Goal: Information Seeking & Learning: Learn about a topic

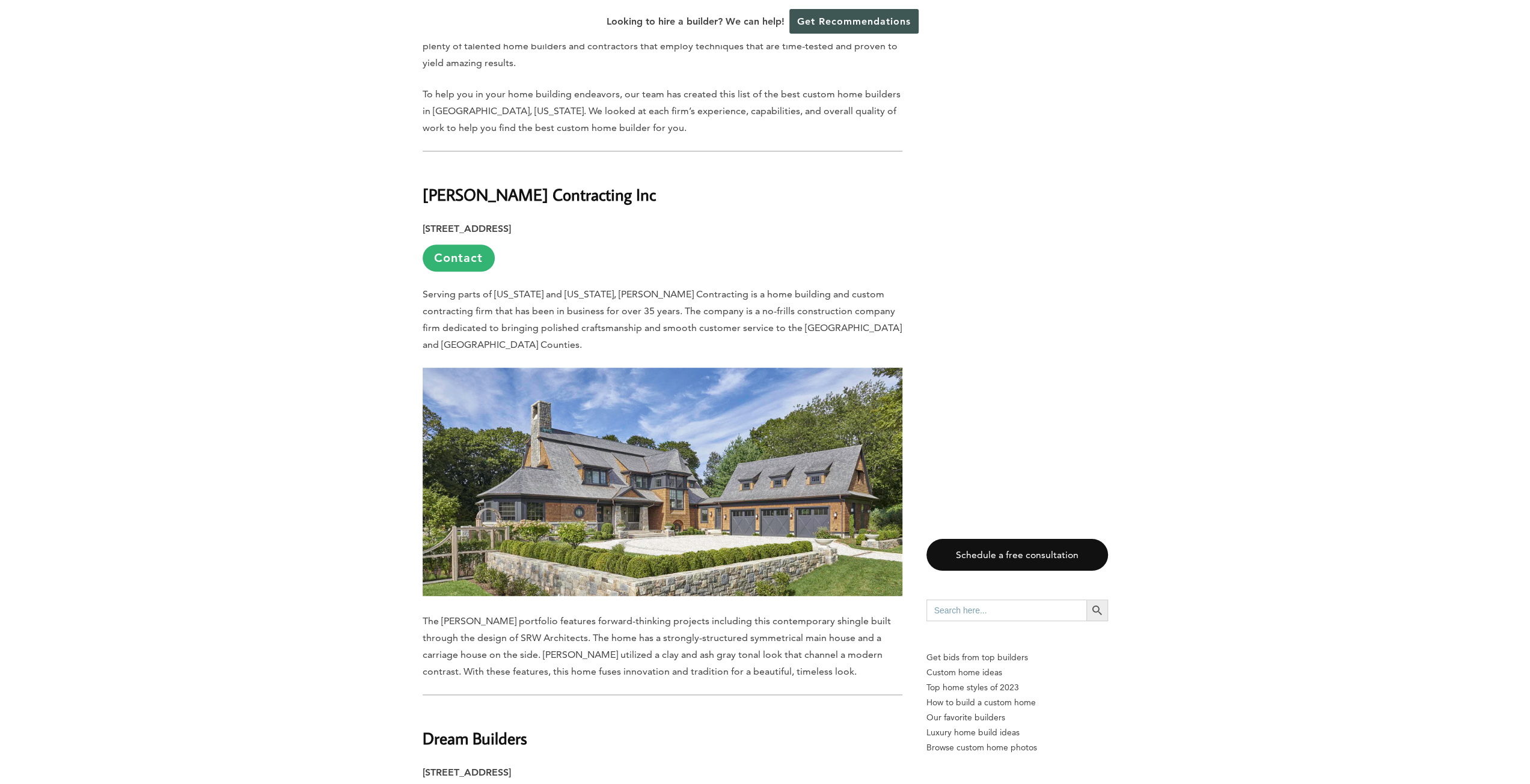
scroll to position [601, 0]
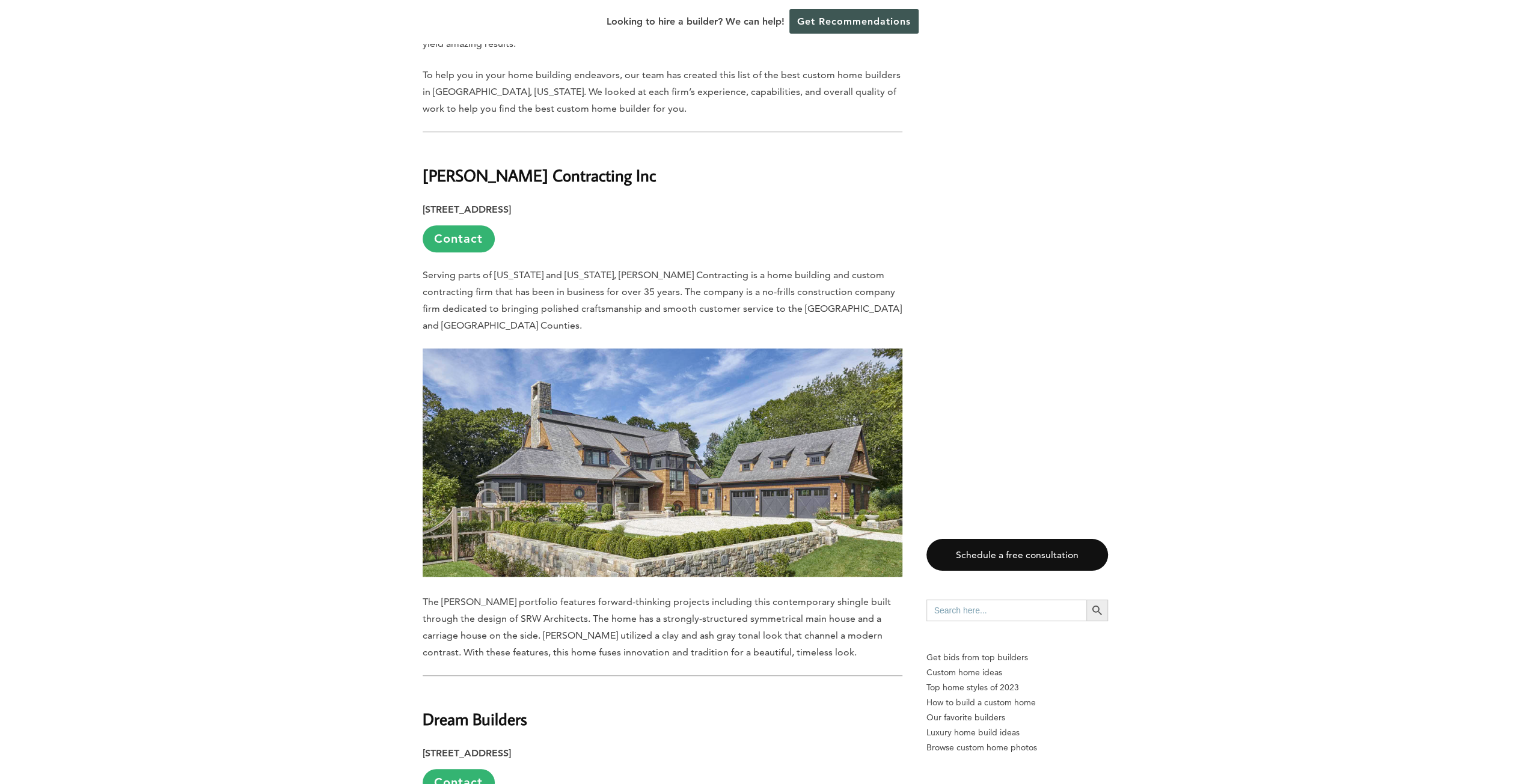
drag, startPoint x: 325, startPoint y: 239, endPoint x: 257, endPoint y: 247, distance: 68.5
click at [545, 165] on strong "[PERSON_NAME] Contracting Inc" at bounding box center [539, 175] width 233 height 21
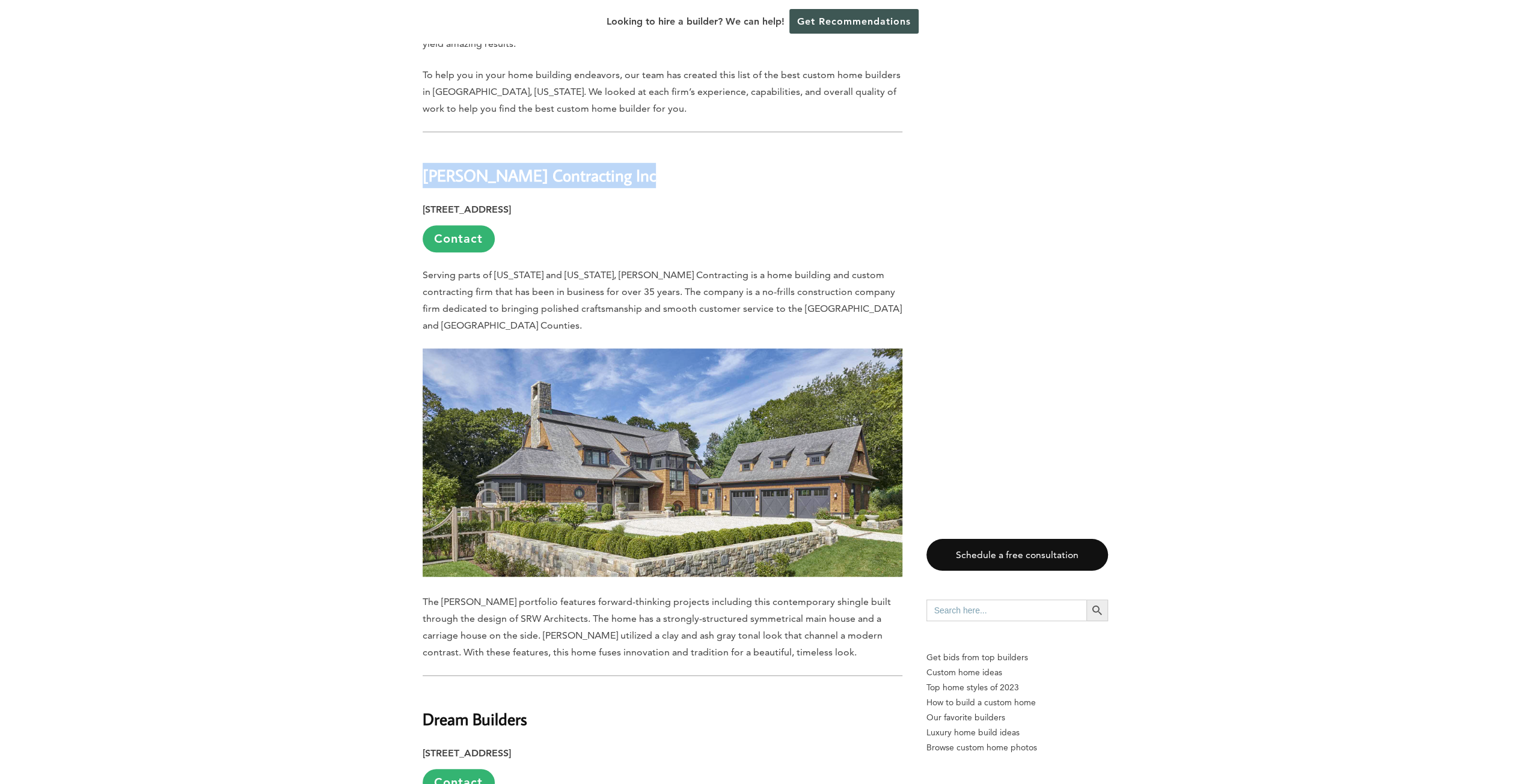
copy div "[PERSON_NAME] Contracting Inc"
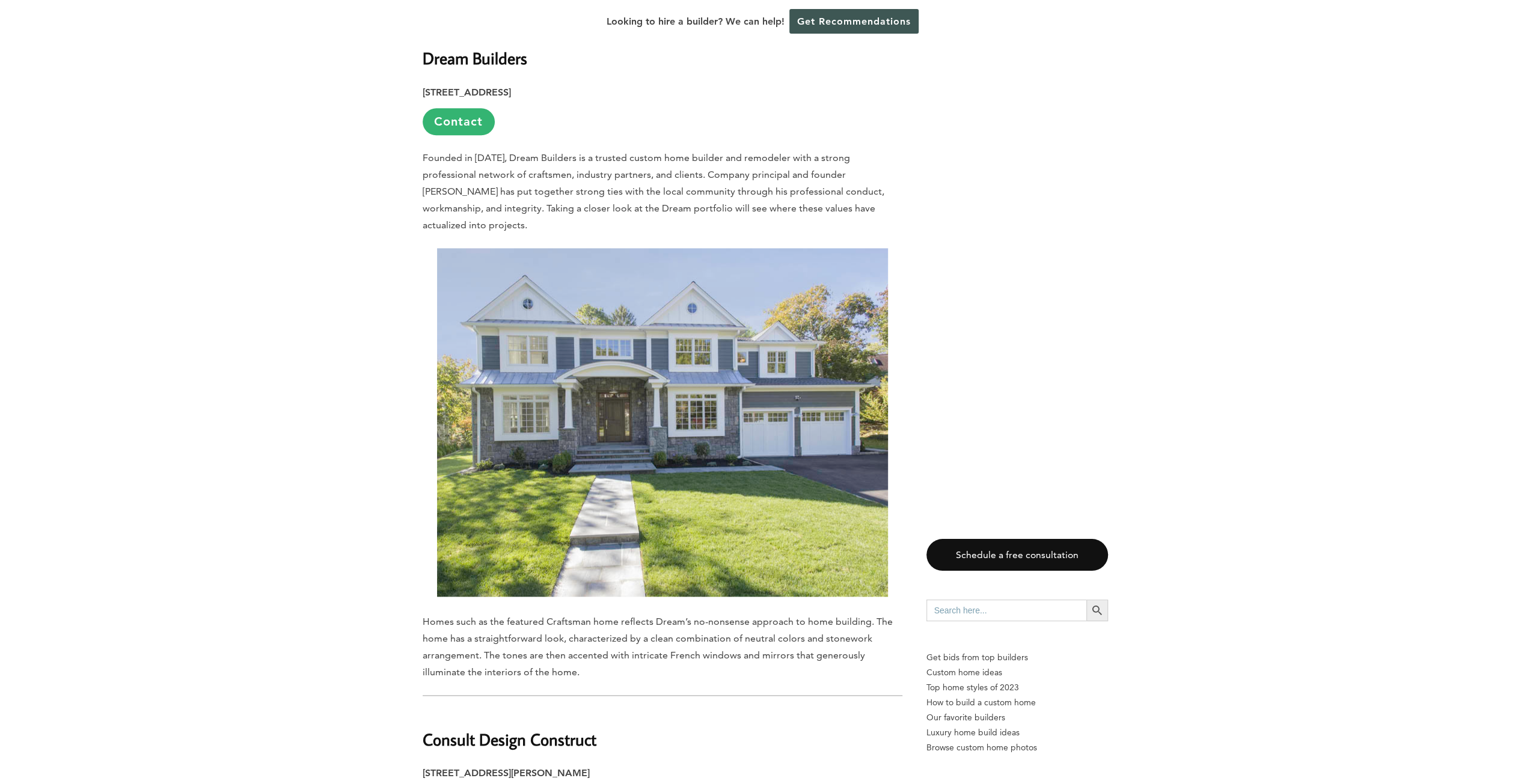
scroll to position [1202, 0]
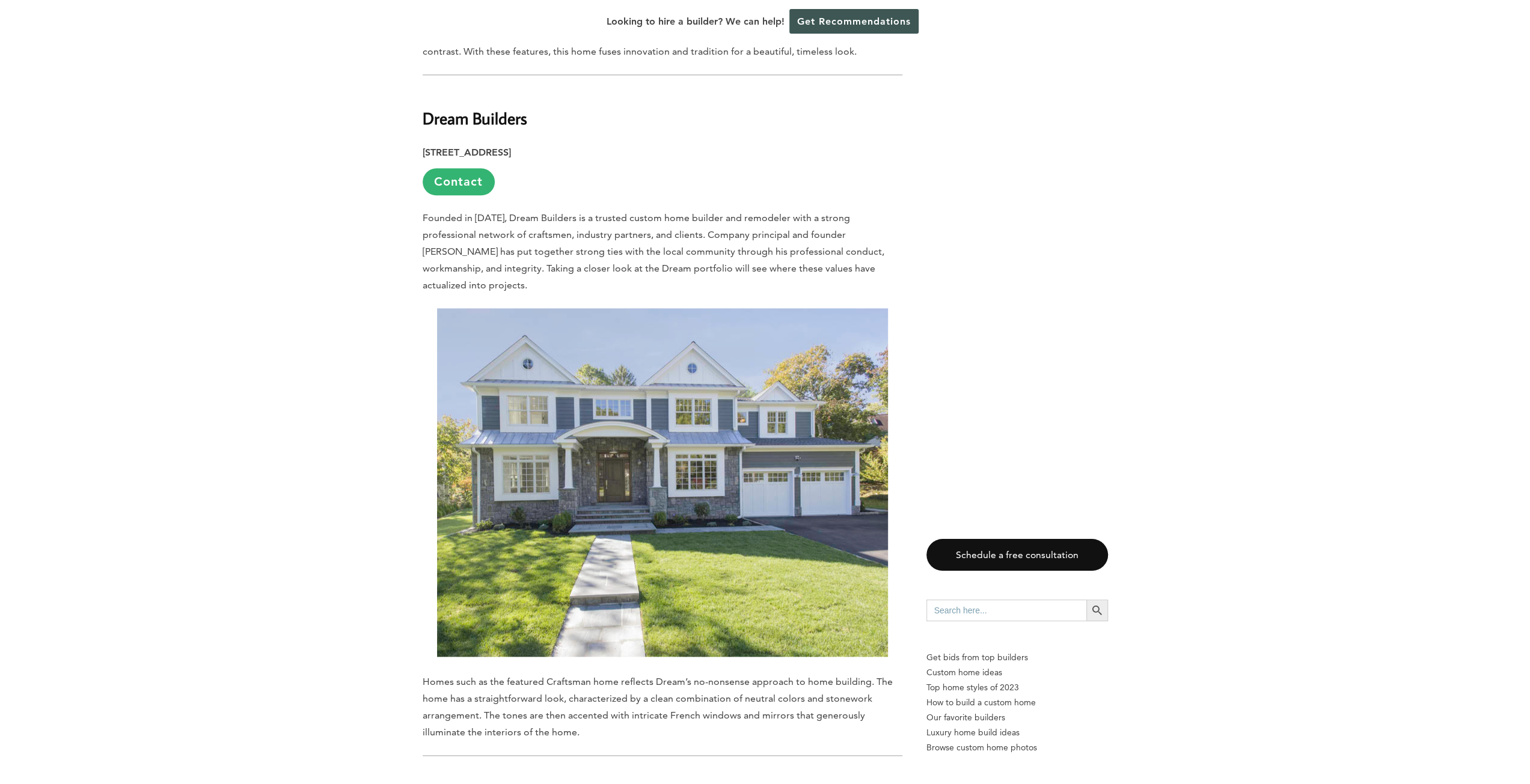
click at [508, 108] on strong "Dream Builders" at bounding box center [475, 118] width 105 height 21
copy div "Dream Builders"
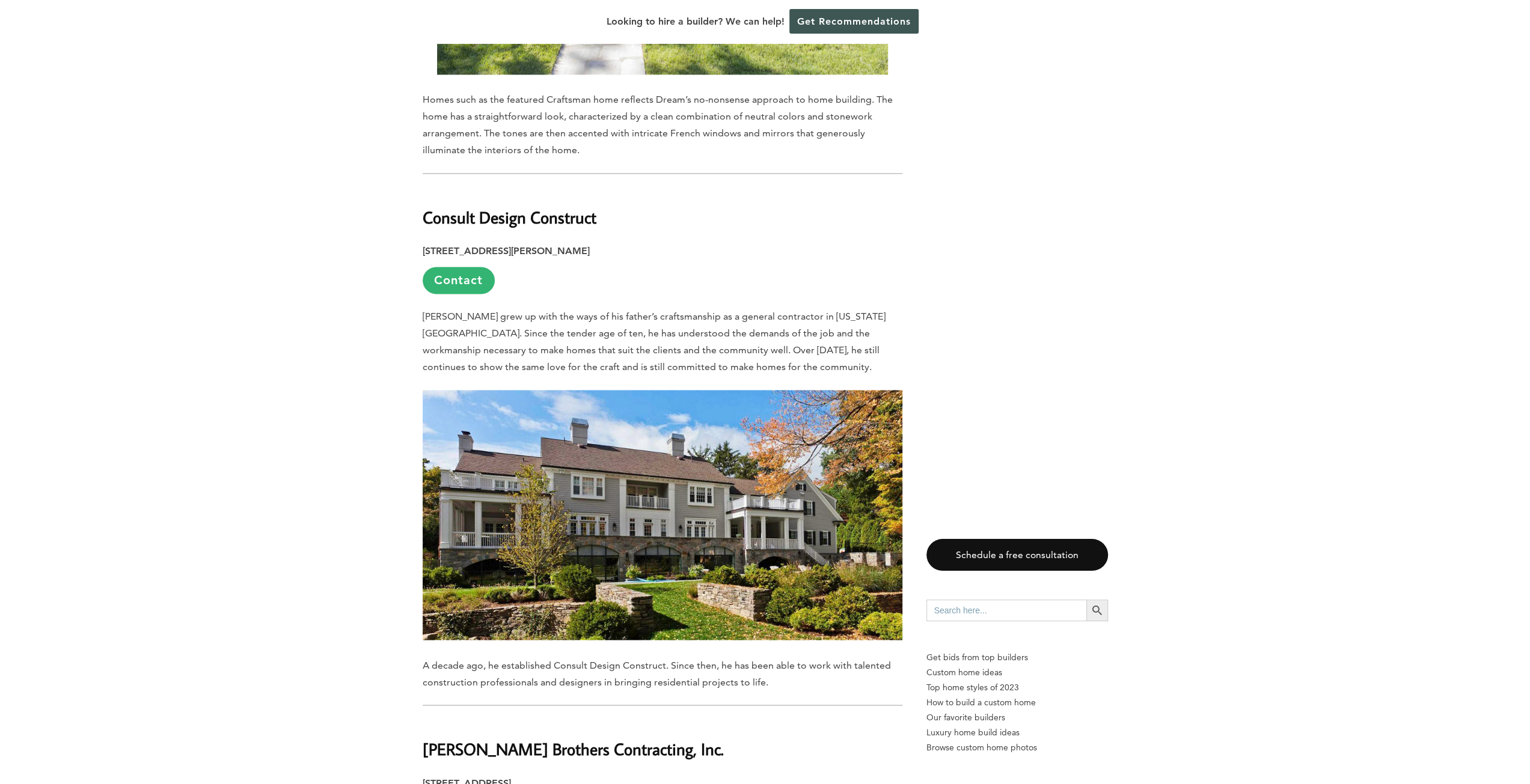
scroll to position [1803, 0]
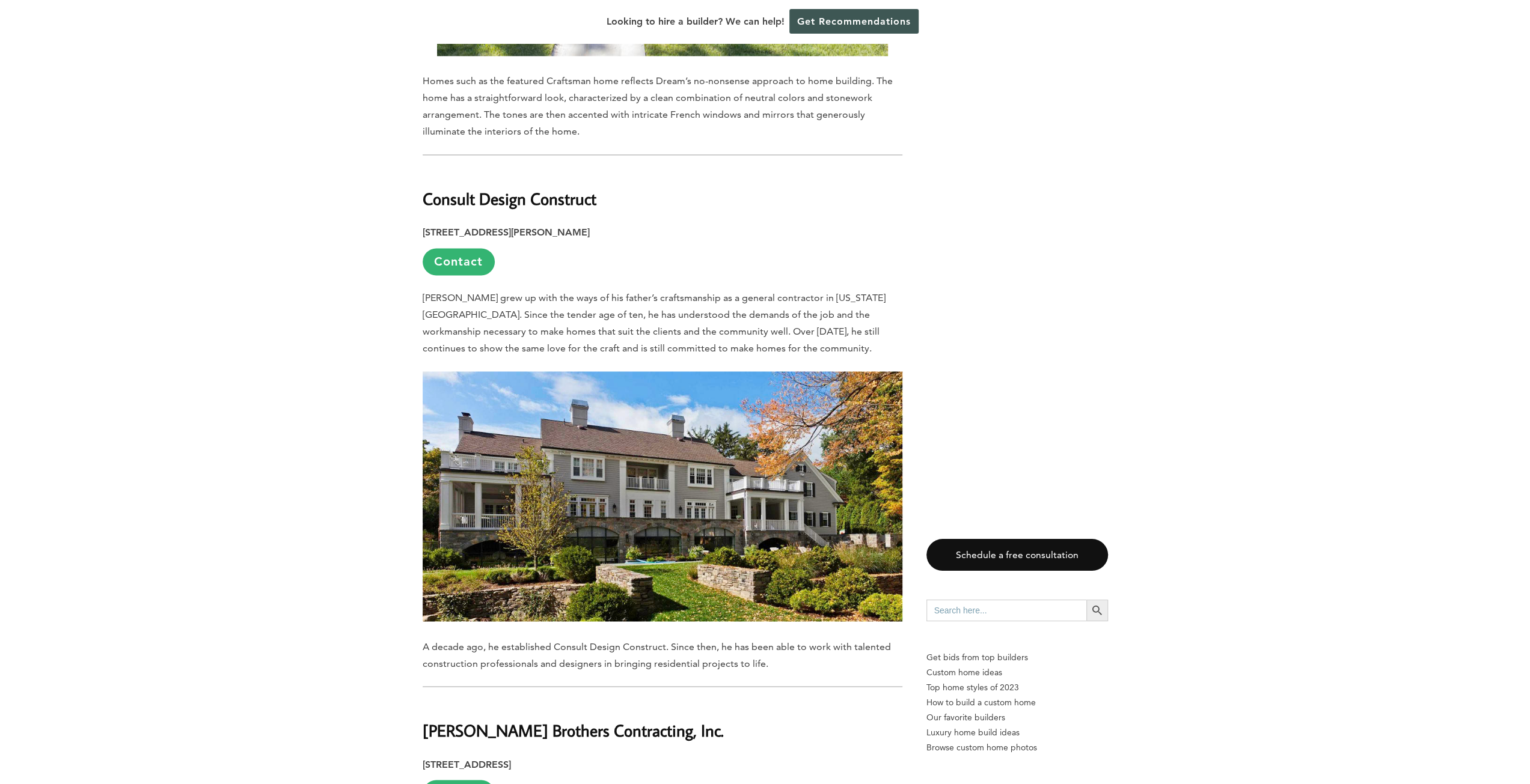
click at [506, 188] on strong "Consult Design Construct" at bounding box center [510, 199] width 174 height 21
copy div "Consult Design Construct"
